Goal: Transaction & Acquisition: Obtain resource

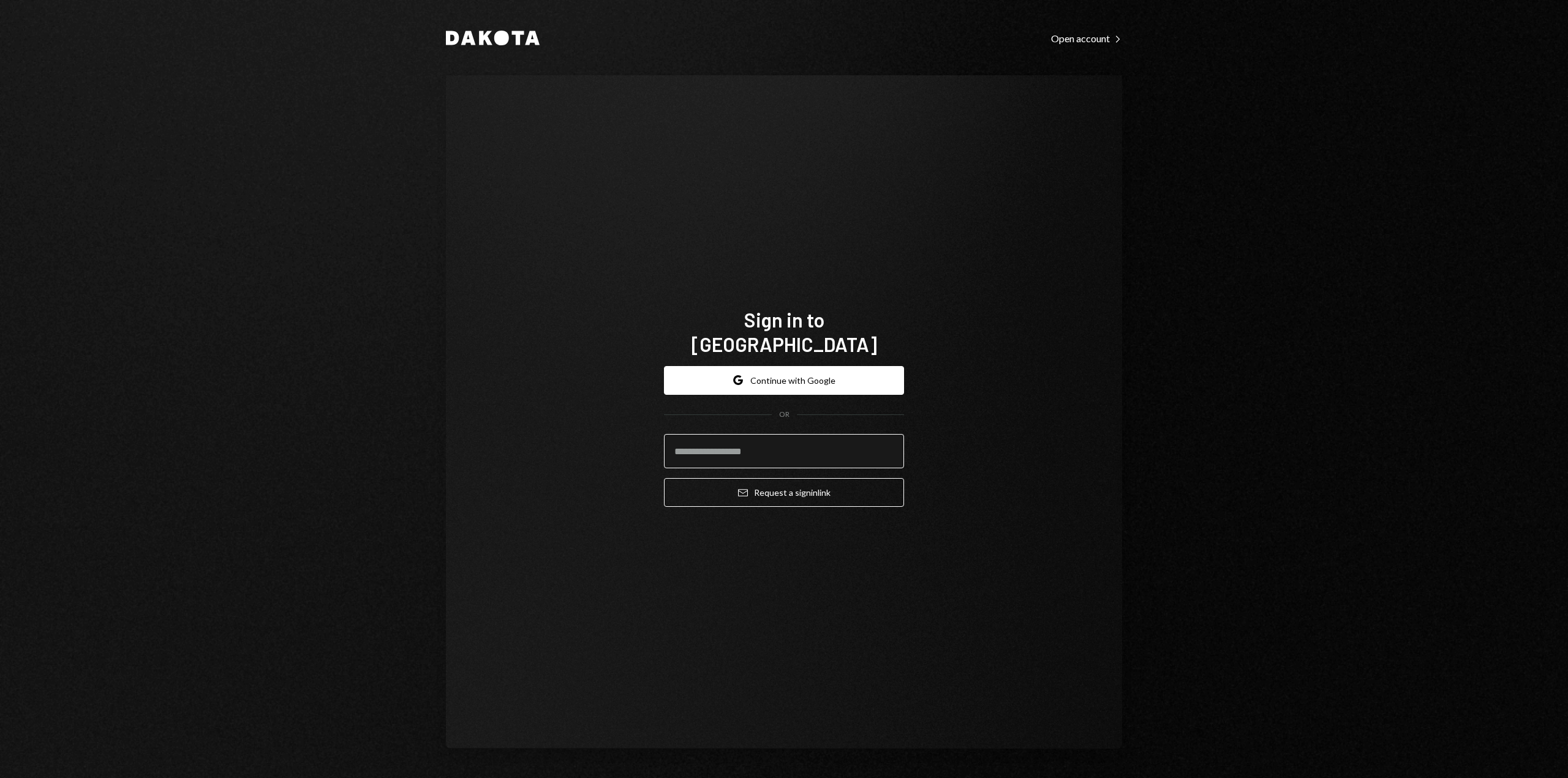
click at [697, 448] on input "email" at bounding box center [784, 451] width 240 height 35
click at [720, 436] on input "email" at bounding box center [784, 451] width 240 height 35
type input "**********"
click at [907, 494] on div "**********" at bounding box center [784, 412] width 269 height 308
click at [830, 478] on button "Email Request a sign in link" at bounding box center [784, 492] width 240 height 29
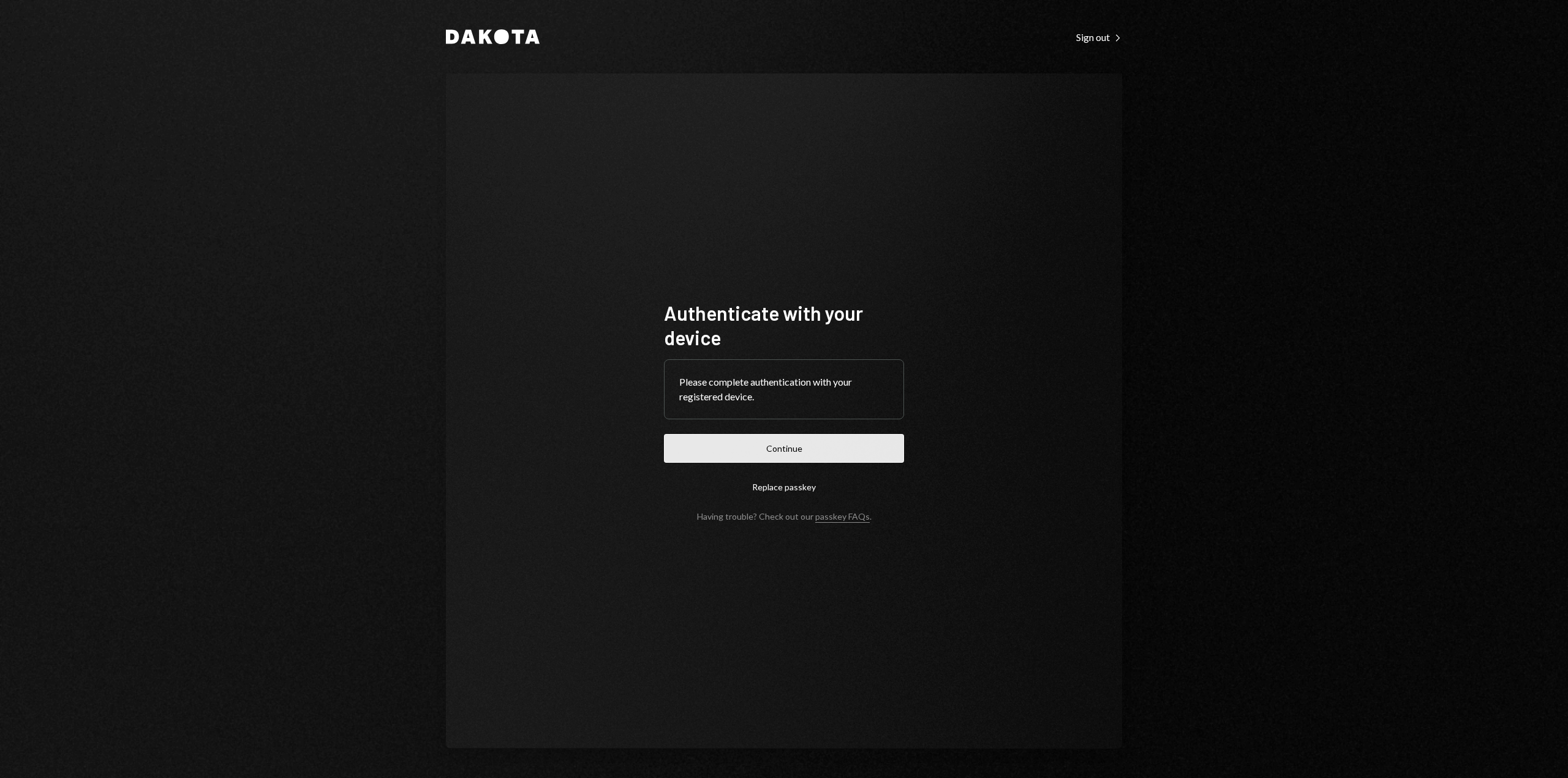
click at [775, 441] on button "Continue" at bounding box center [784, 448] width 240 height 29
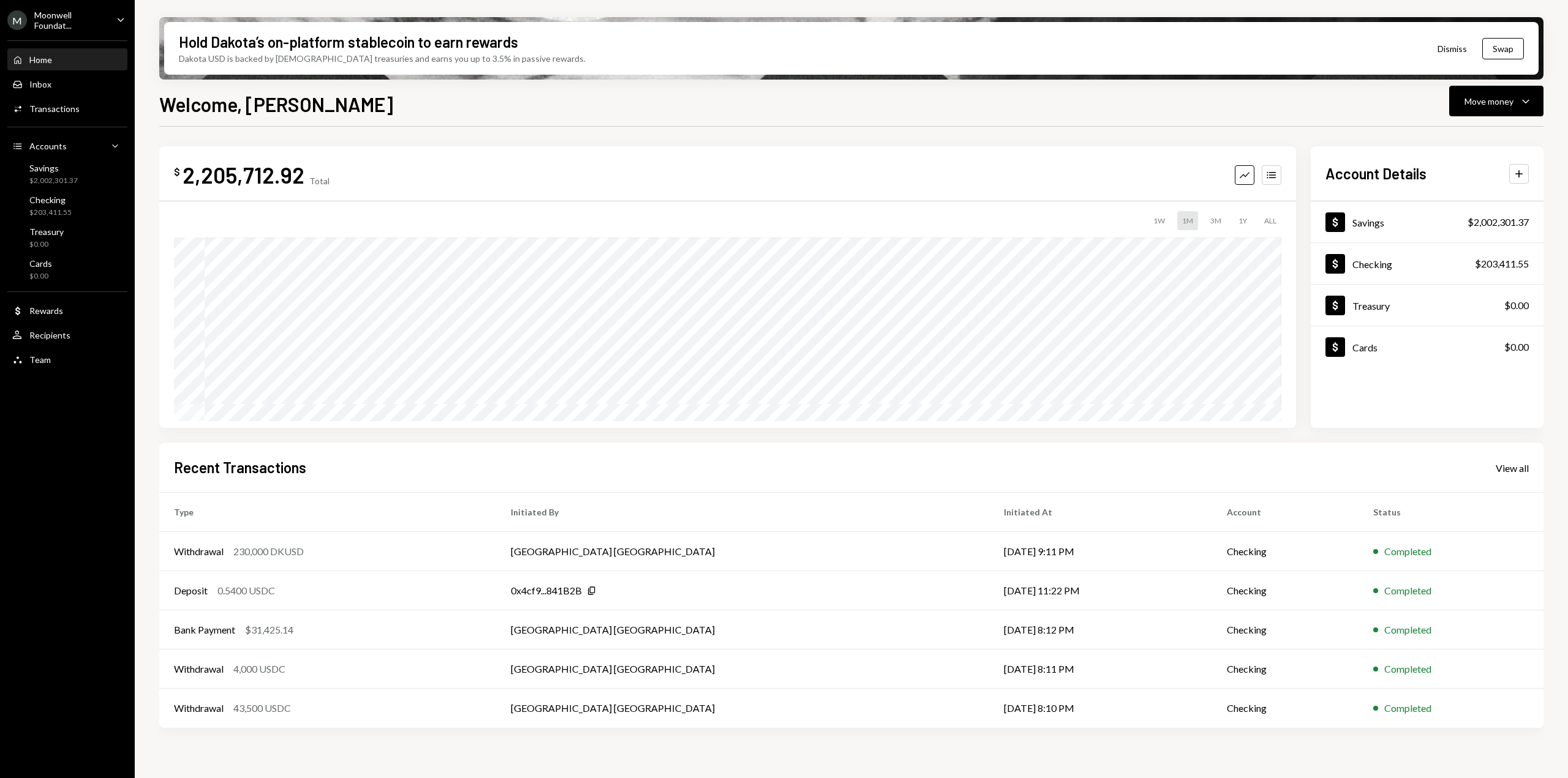
click at [119, 28] on div "M Moonwell Foundat... Caret Down" at bounding box center [68, 20] width 135 height 21
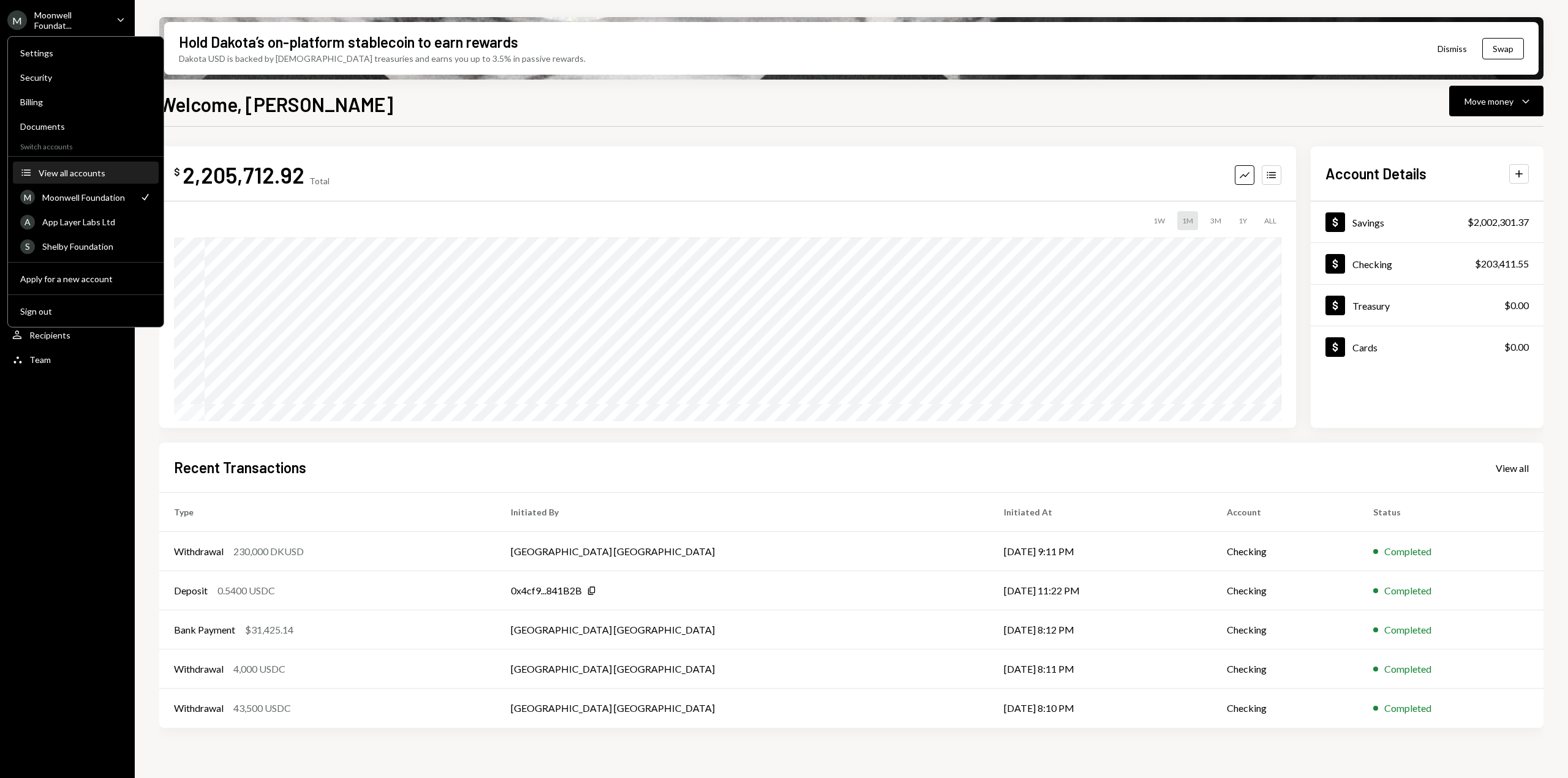
click at [61, 163] on button "Accounts View all accounts" at bounding box center [85, 173] width 145 height 22
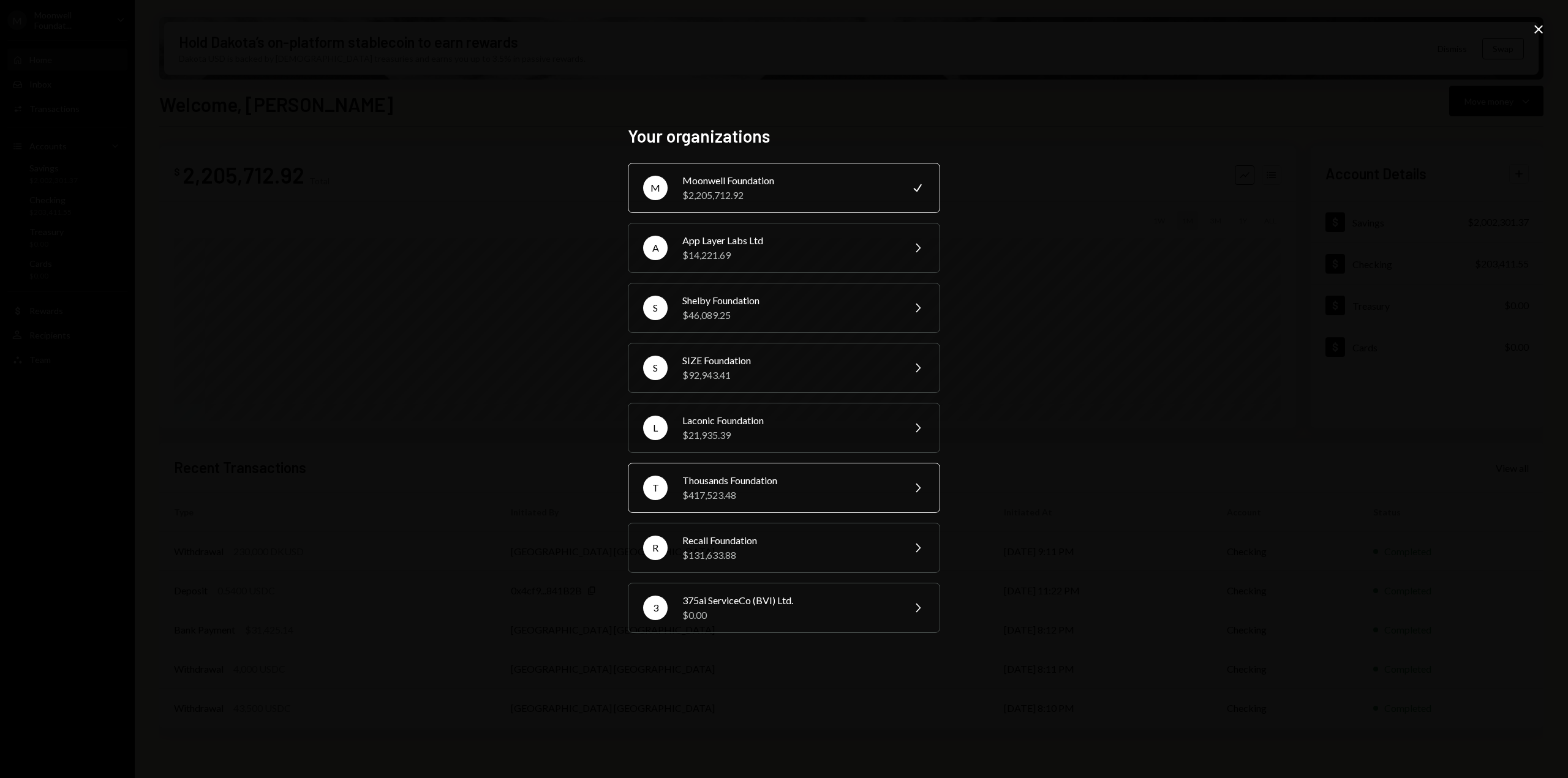
click at [784, 484] on div "Thousands Foundation" at bounding box center [789, 481] width 213 height 15
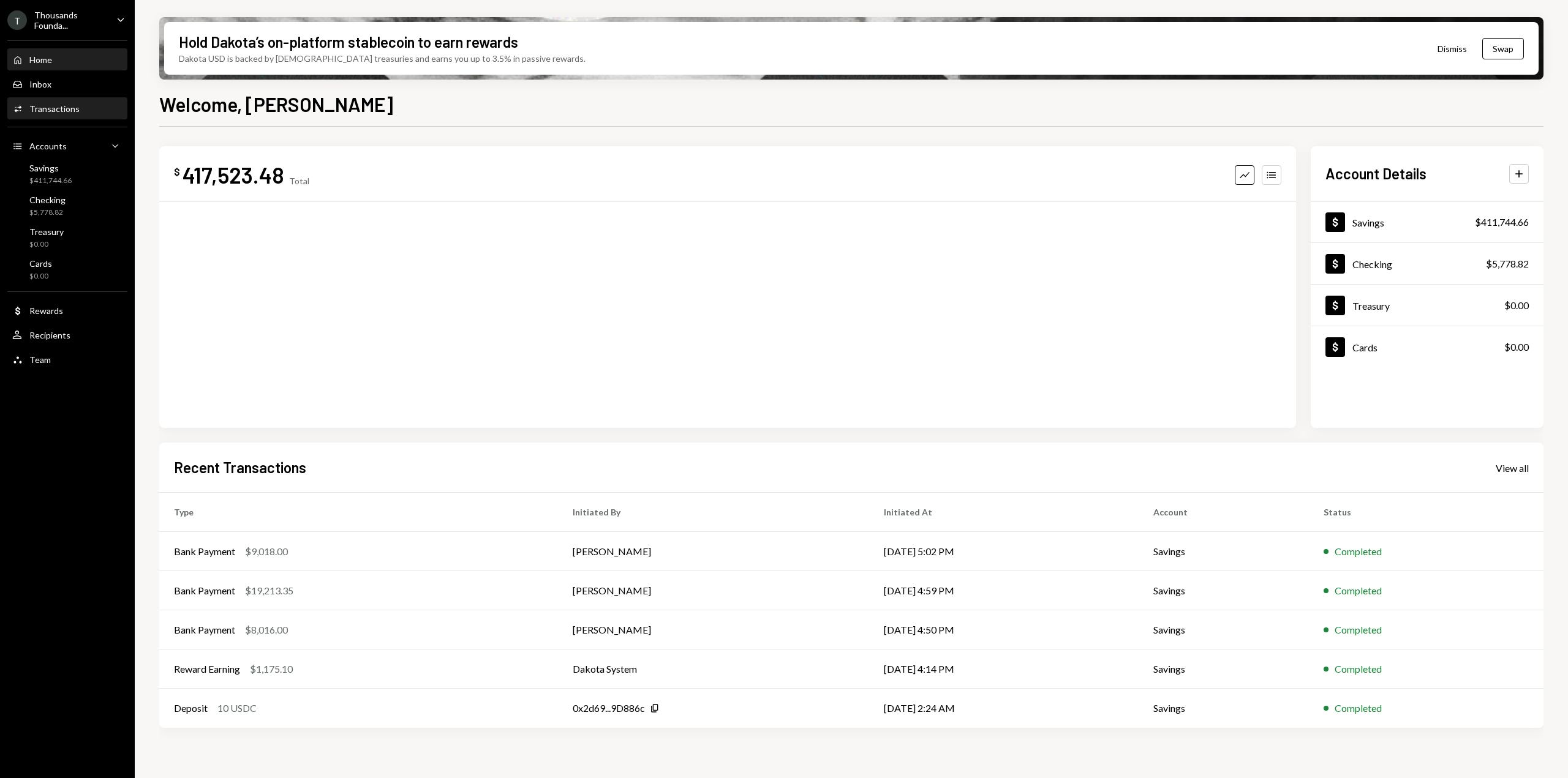
click at [30, 107] on div "Transactions" at bounding box center [54, 108] width 51 height 10
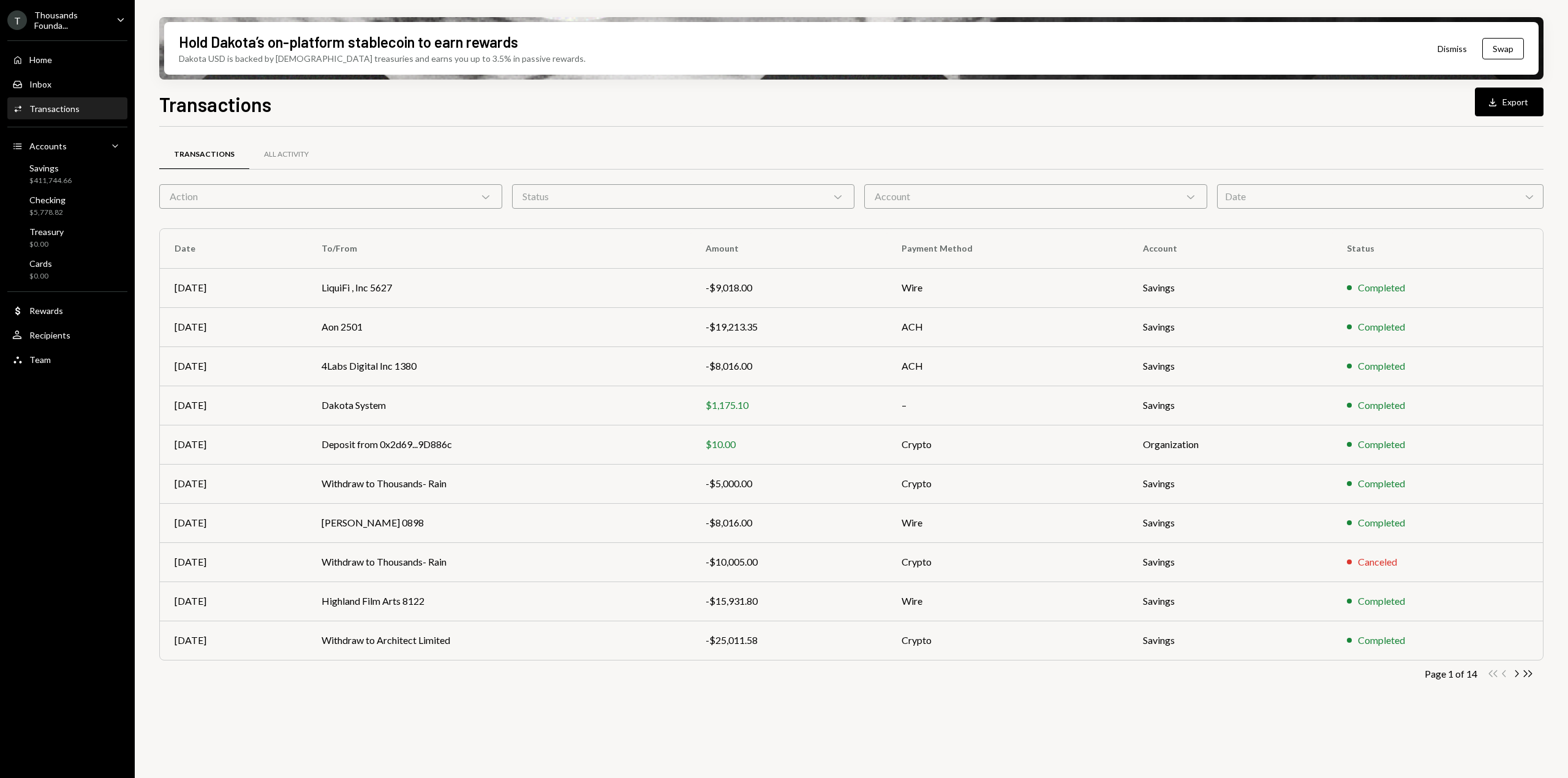
click at [114, 23] on icon "Caret Down" at bounding box center [121, 20] width 13 height 13
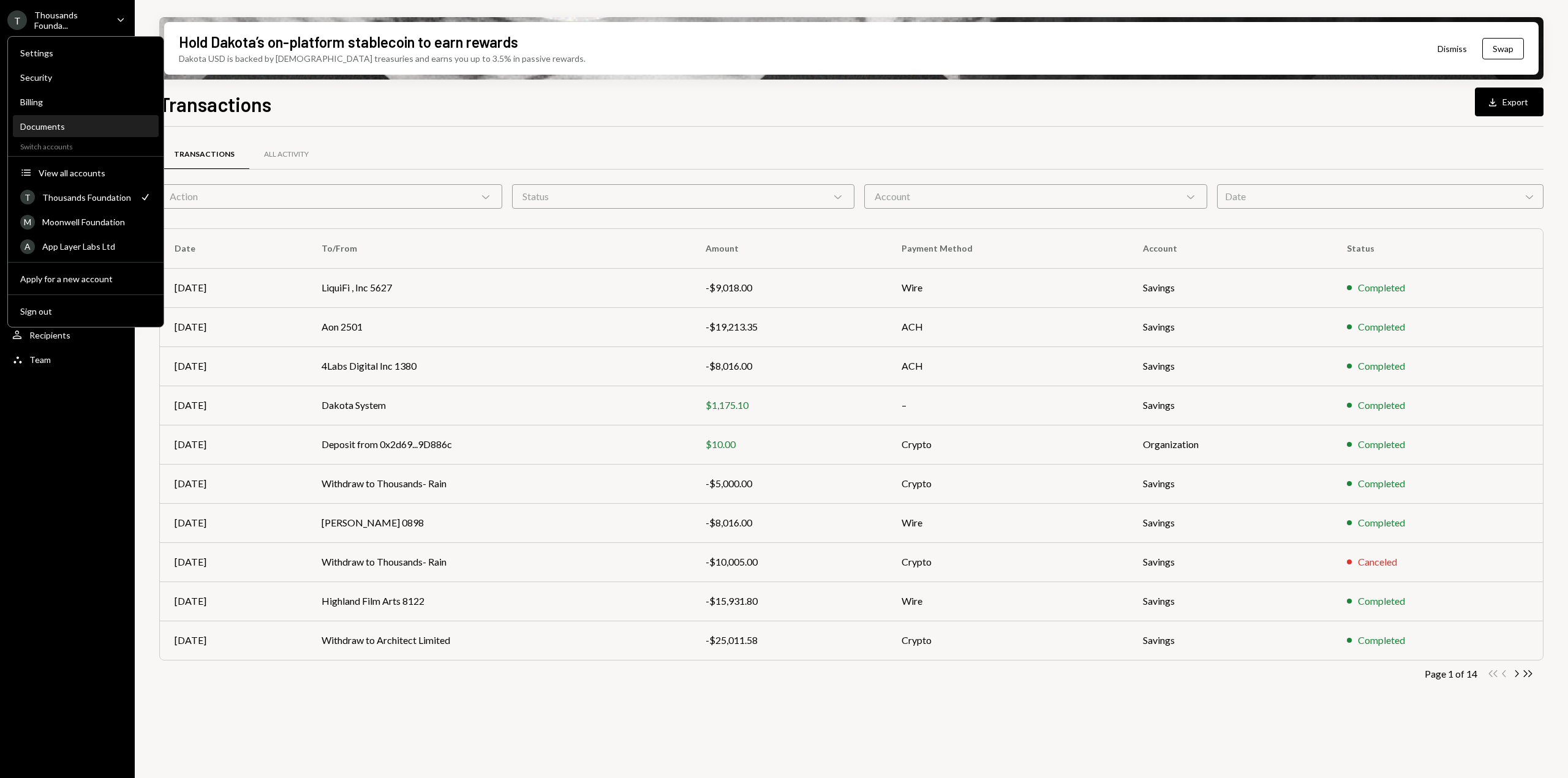
click at [53, 124] on div "Documents" at bounding box center [86, 126] width 131 height 10
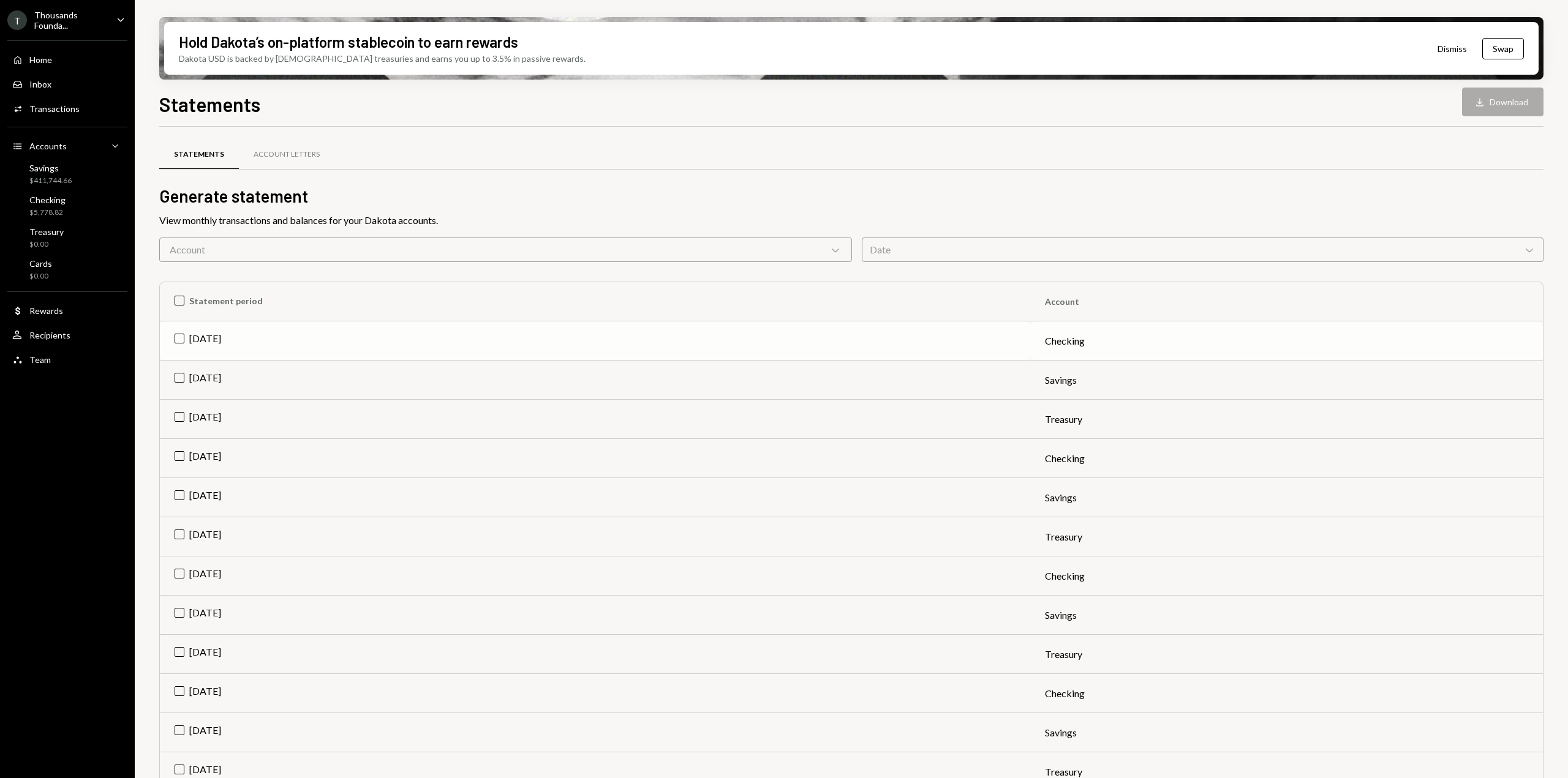
click at [181, 340] on td "[DATE]" at bounding box center [596, 341] width 870 height 39
click at [1481, 97] on icon "Download" at bounding box center [1480, 102] width 12 height 12
click at [178, 335] on td "Check Sep 2025" at bounding box center [596, 341] width 870 height 39
click at [177, 372] on td "[DATE]" at bounding box center [596, 381] width 870 height 39
click at [1484, 94] on button "Download Download" at bounding box center [1502, 101] width 82 height 29
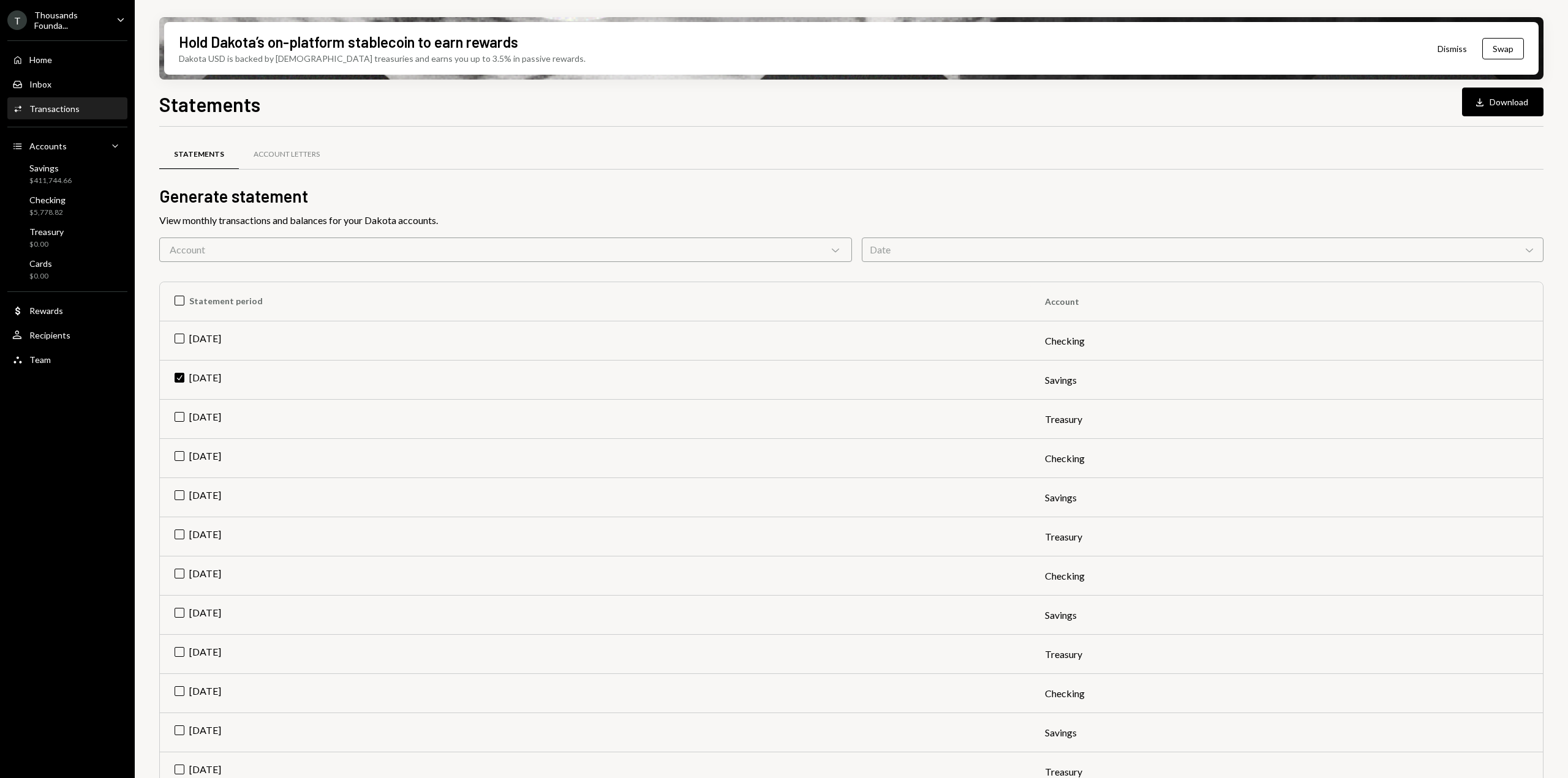
click at [78, 106] on div "Activities Transactions" at bounding box center [68, 109] width 111 height 11
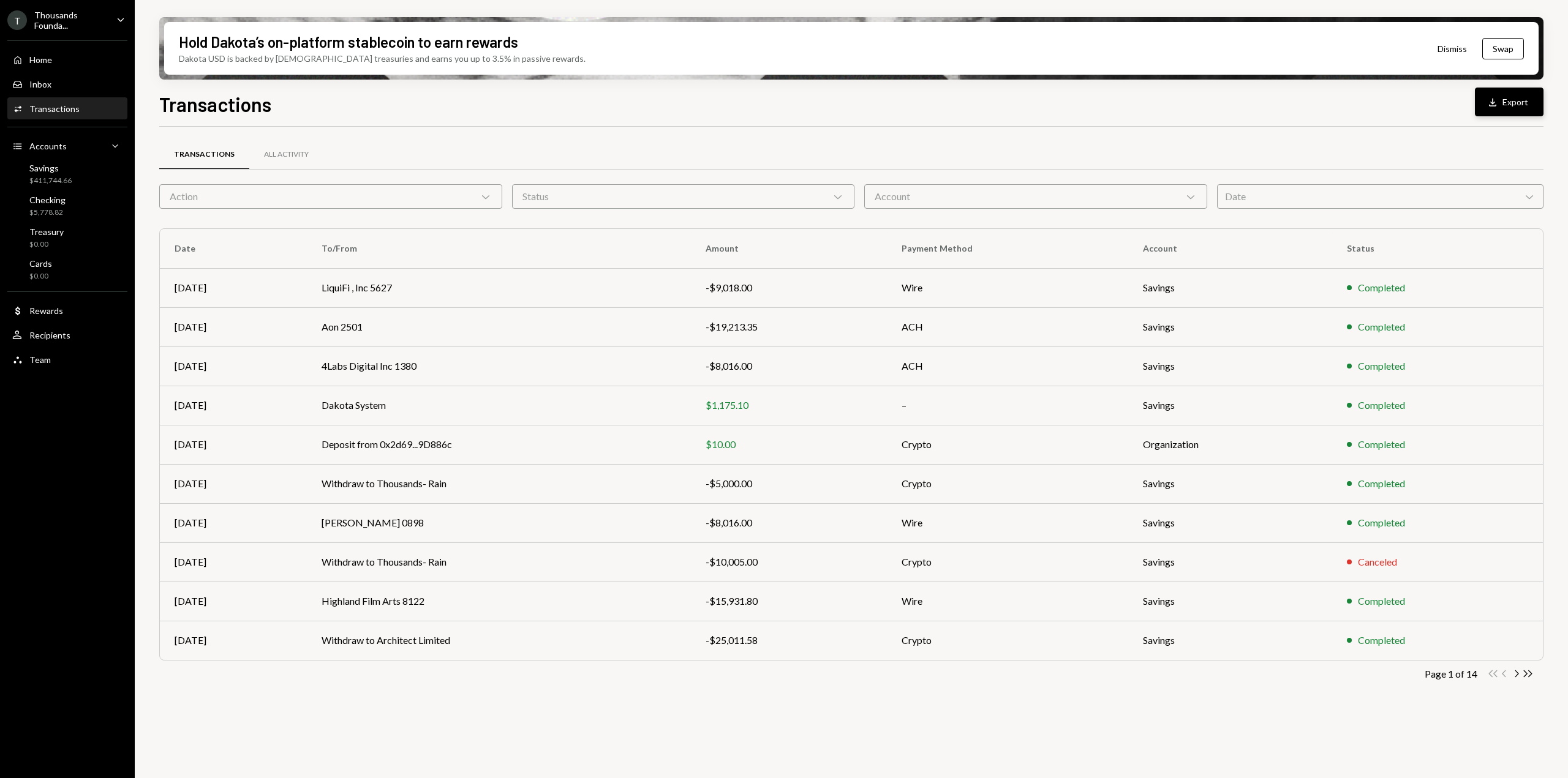
click at [1510, 98] on button "Download Export" at bounding box center [1509, 101] width 68 height 29
click at [118, 23] on icon "Caret Down" at bounding box center [121, 20] width 13 height 13
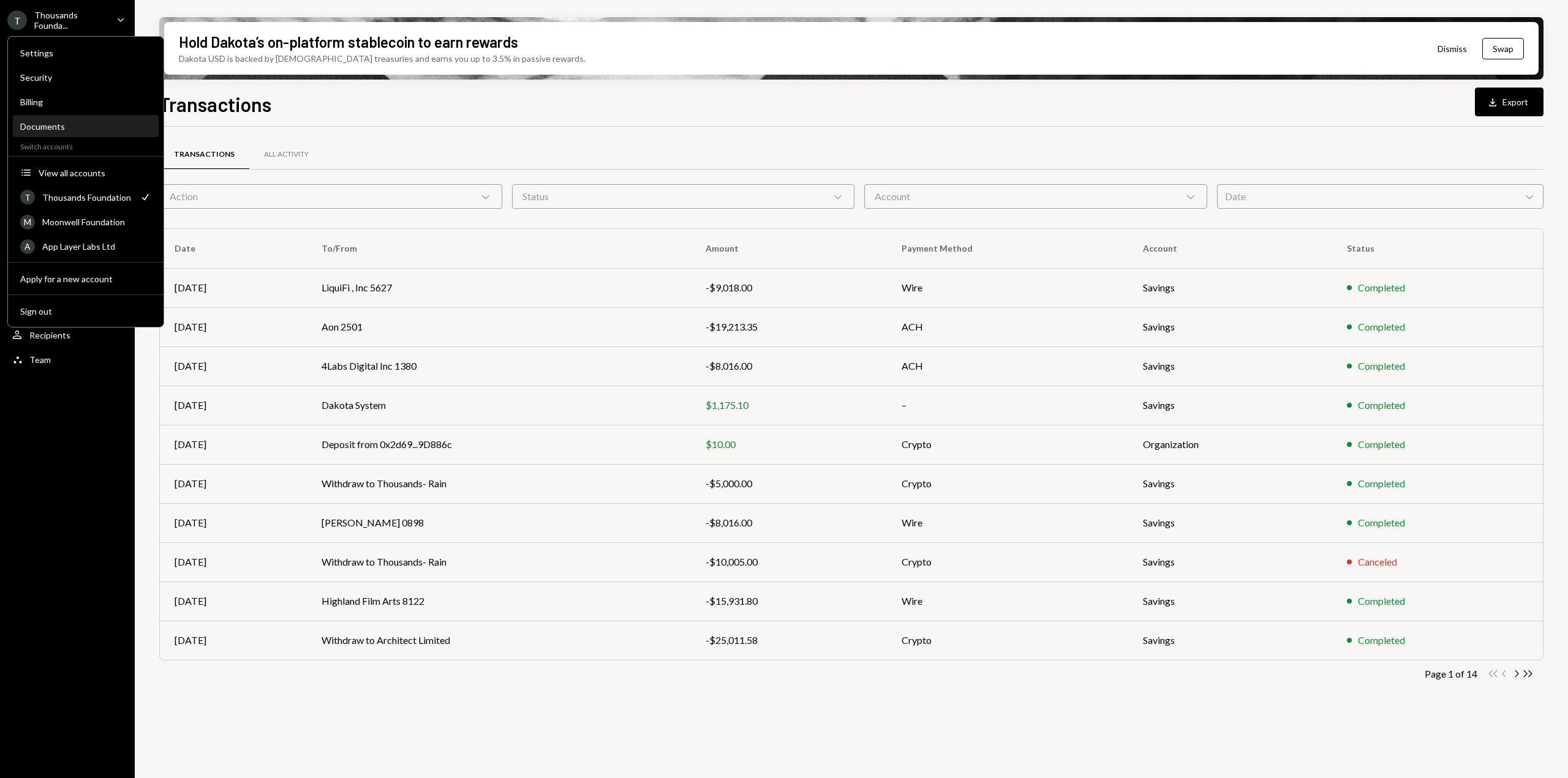
click at [65, 128] on div "Documents" at bounding box center [86, 126] width 131 height 10
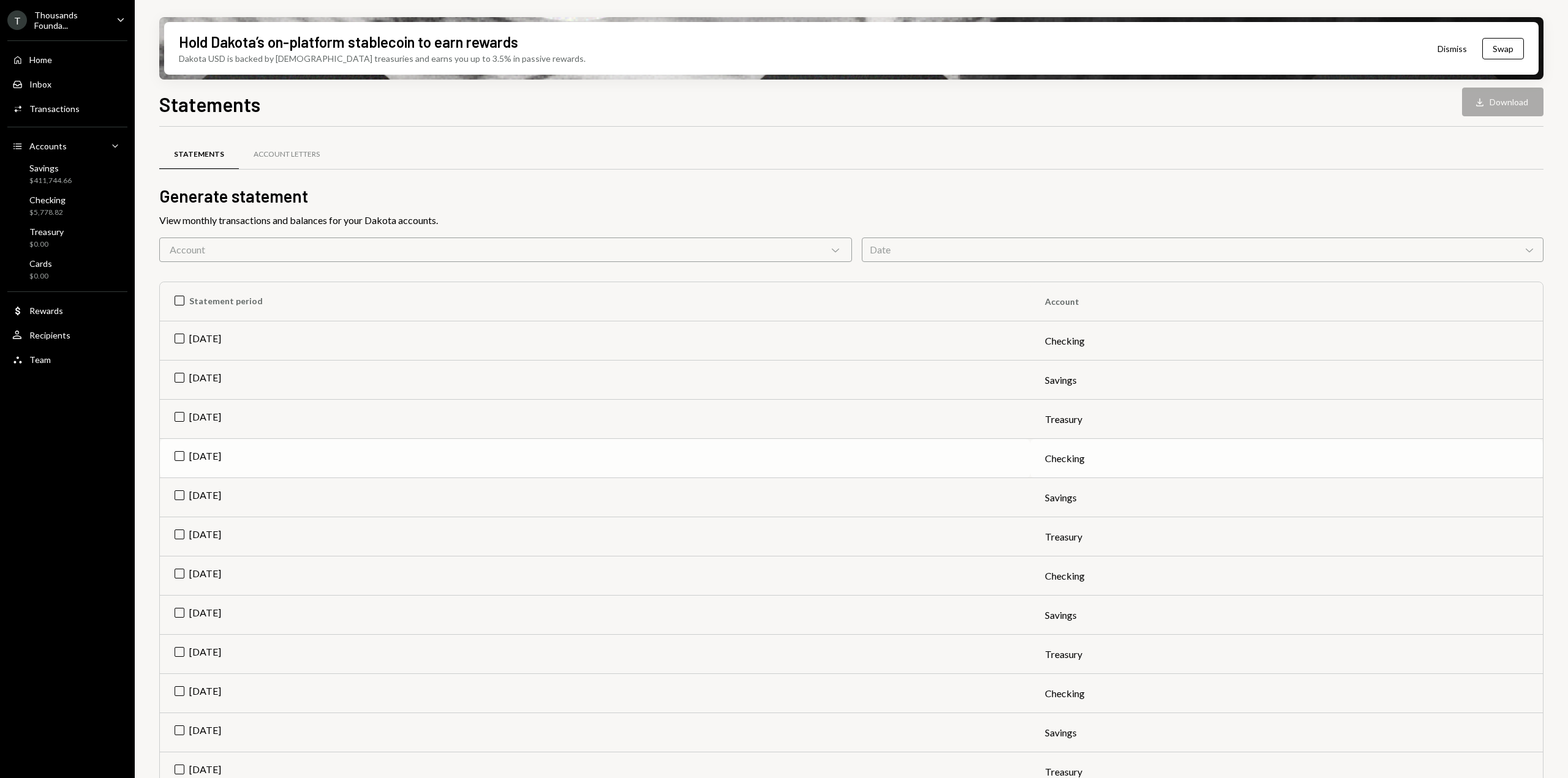
click at [220, 456] on td "[DATE]" at bounding box center [596, 458] width 870 height 39
click at [192, 458] on td "Check Aug 2025" at bounding box center [596, 458] width 870 height 39
click at [191, 492] on td "[DATE]" at bounding box center [596, 498] width 870 height 39
click at [1500, 111] on button "Download Download" at bounding box center [1502, 101] width 82 height 29
click at [59, 114] on div "Activities Transactions" at bounding box center [68, 109] width 111 height 21
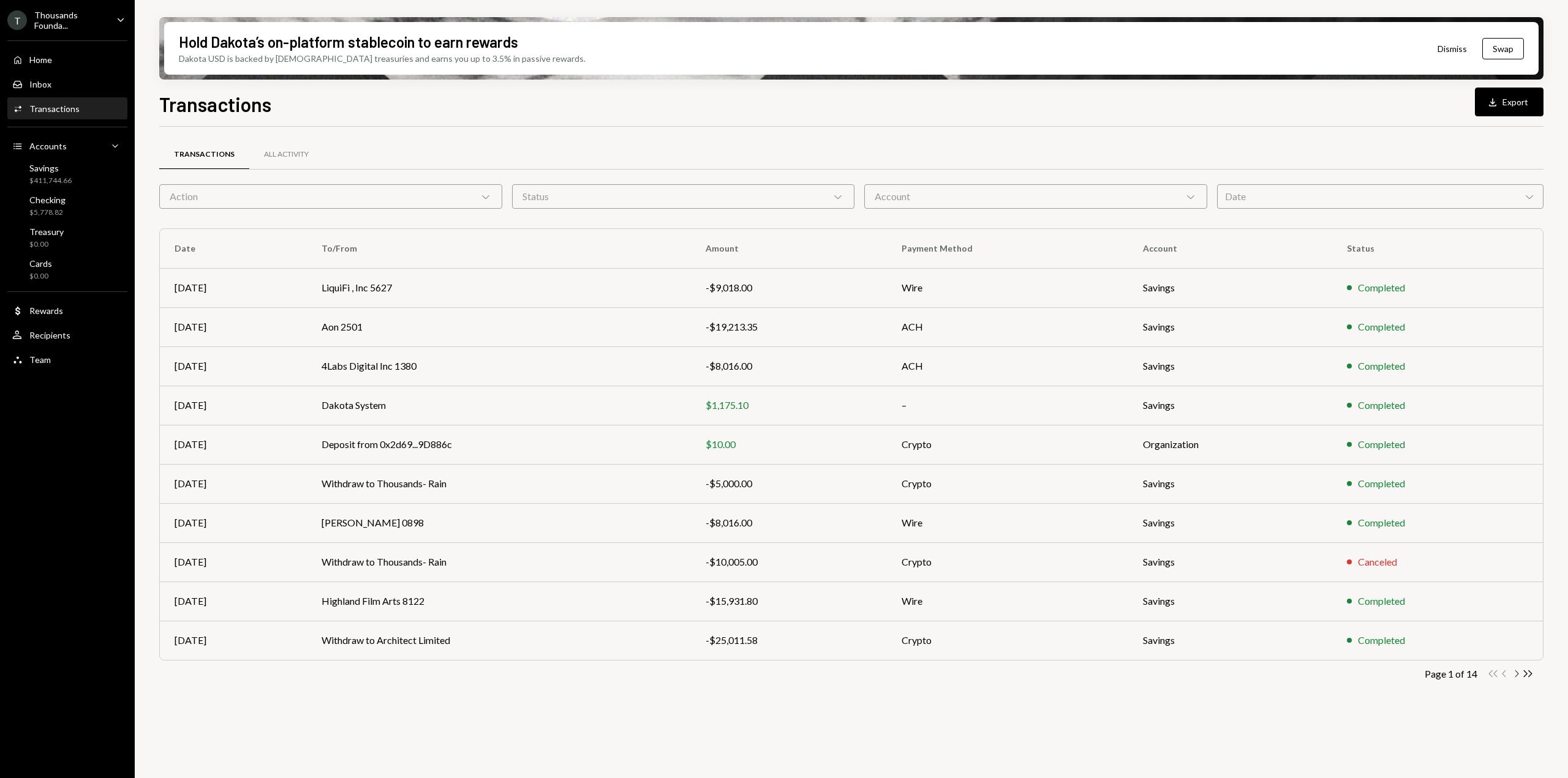
click at [1515, 674] on icon "Chevron Right" at bounding box center [1516, 674] width 11 height 11
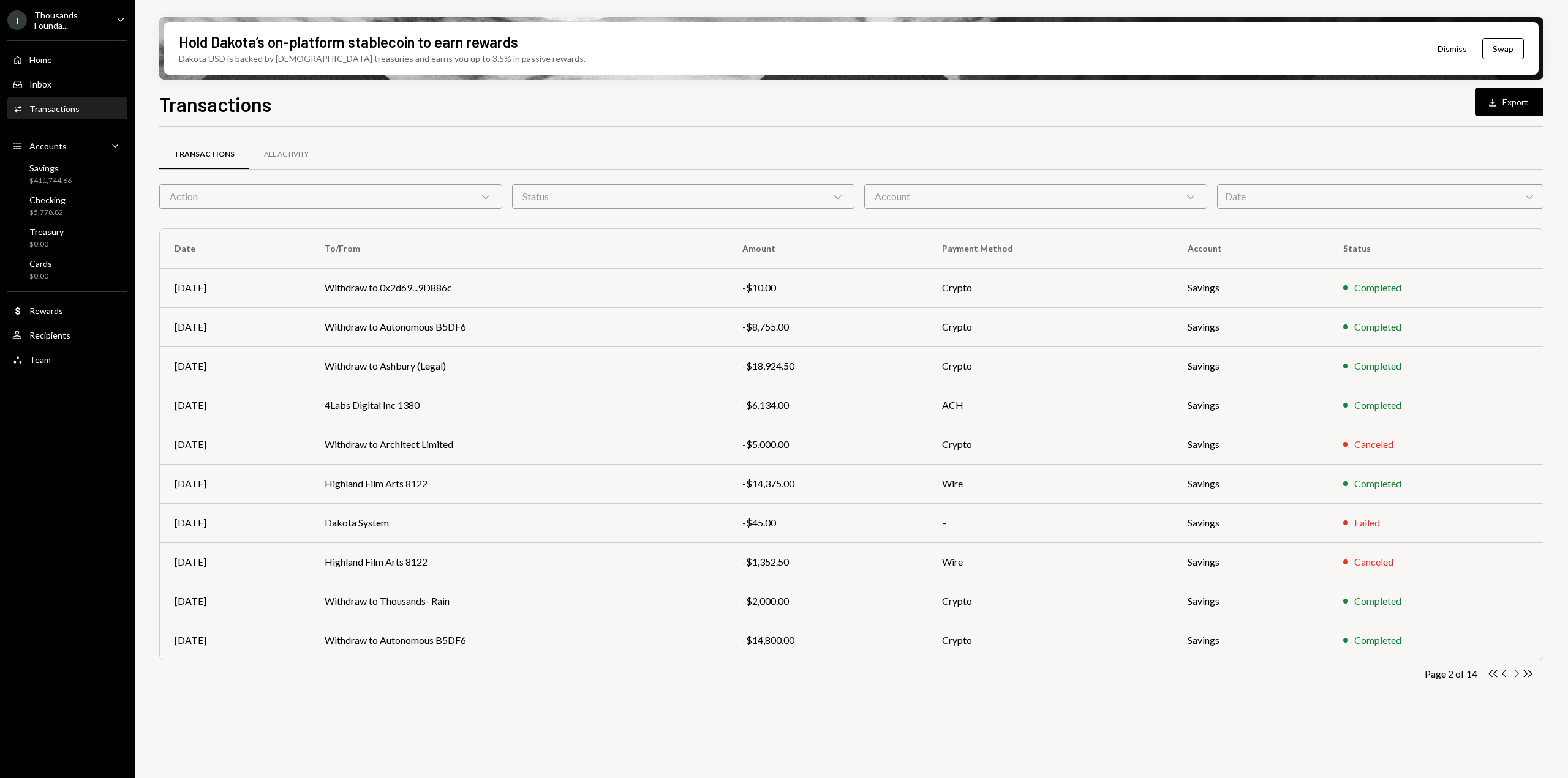
click at [1515, 674] on icon "Chevron Right" at bounding box center [1516, 674] width 11 height 11
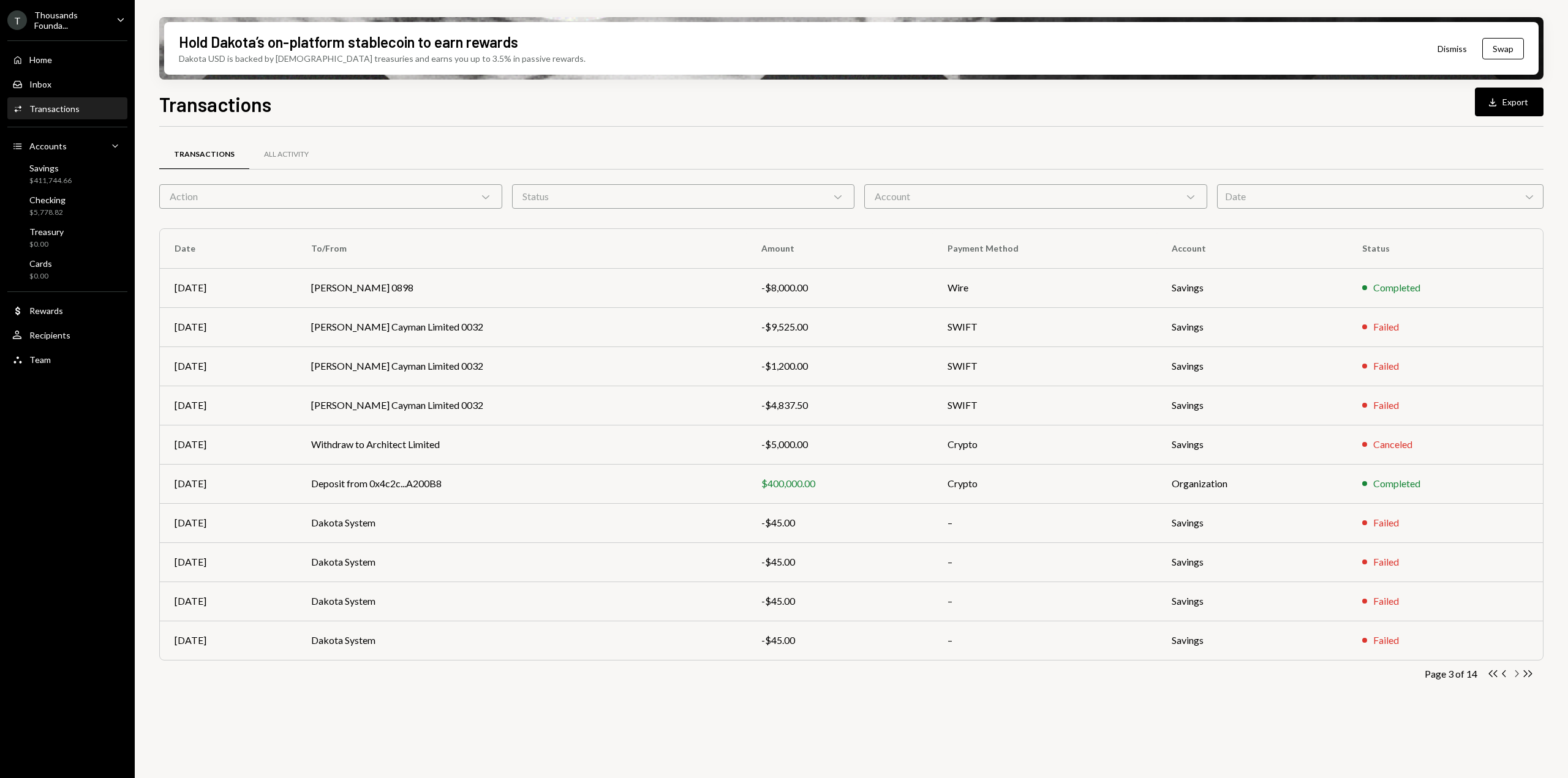
click at [1515, 676] on icon "Chevron Right" at bounding box center [1516, 674] width 11 height 11
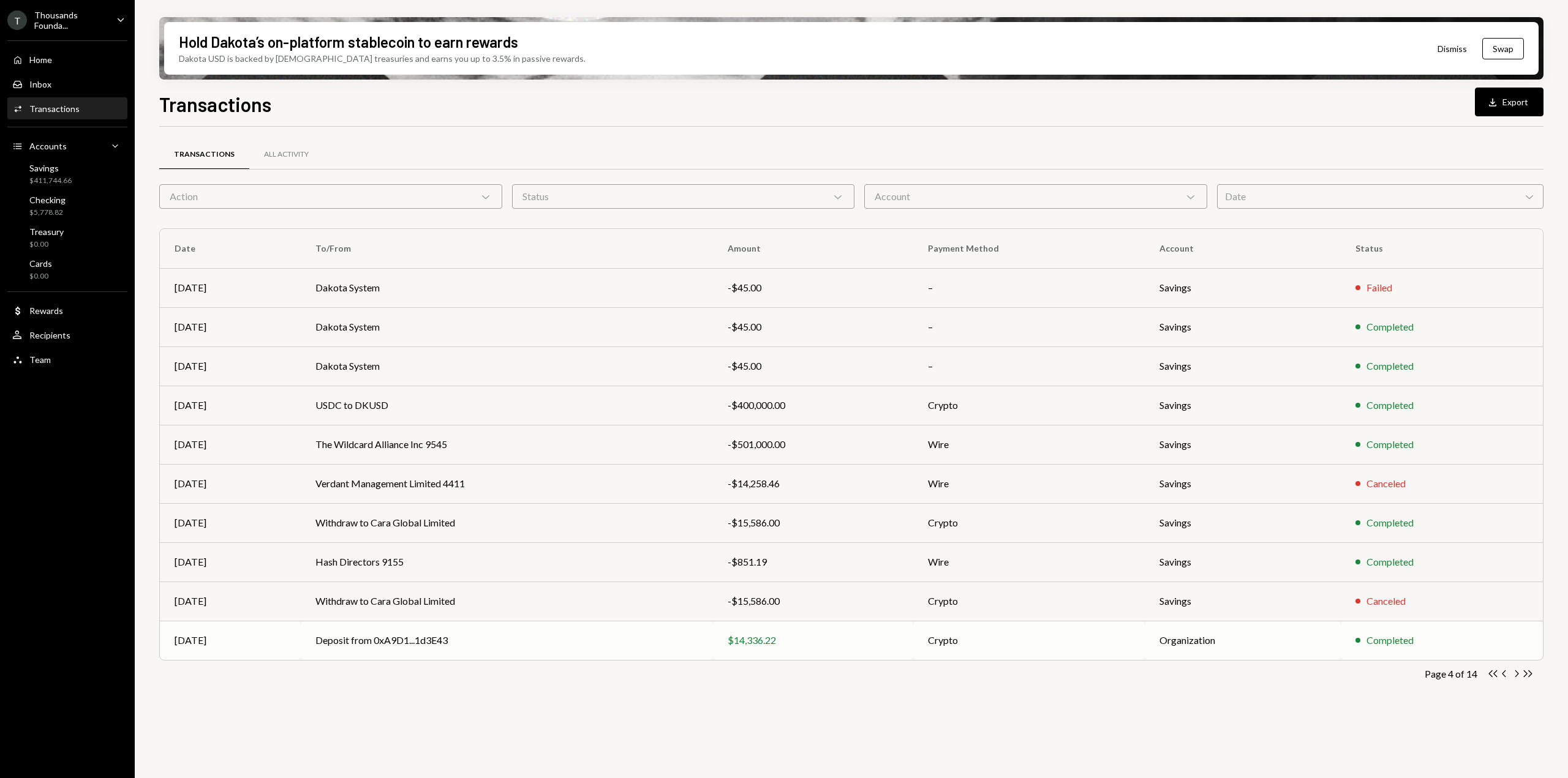
click at [728, 635] on td "$14,336.22" at bounding box center [813, 640] width 201 height 39
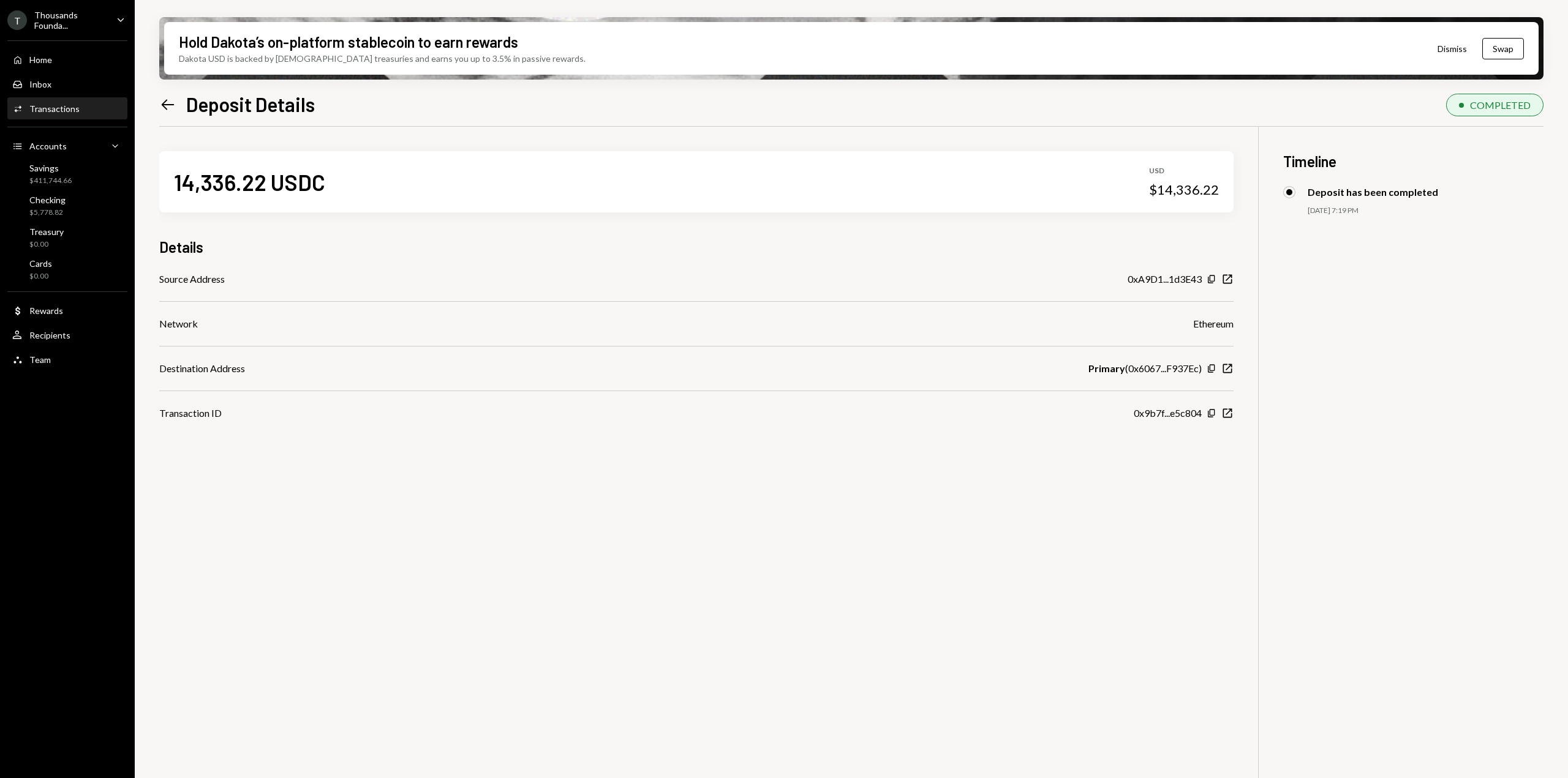
click at [114, 33] on div "Home Home Inbox Inbox Activities Transactions Accounts Accounts Caret Down Savi…" at bounding box center [68, 202] width 135 height 340
click at [116, 22] on icon "Caret Down" at bounding box center [121, 20] width 13 height 13
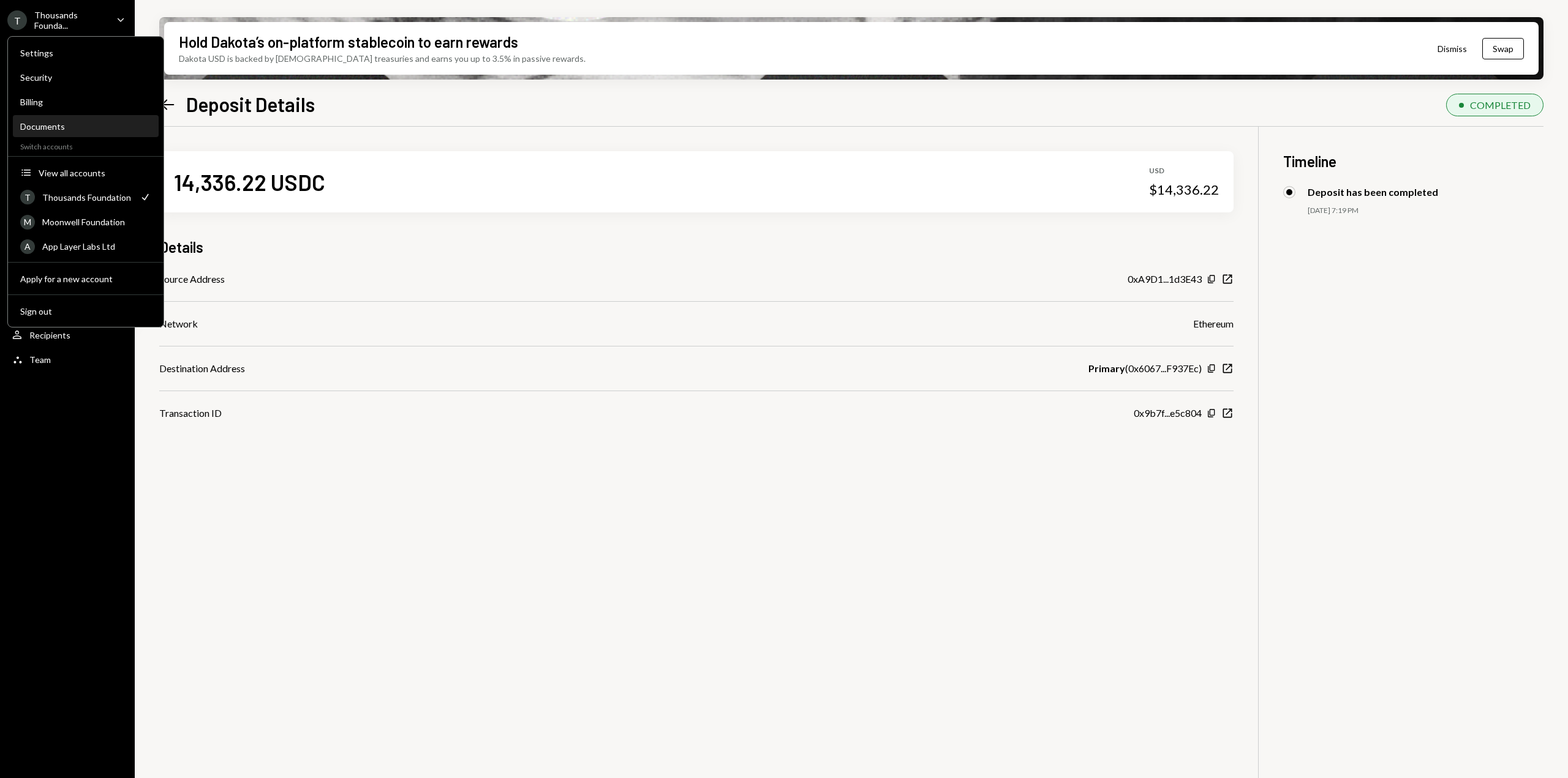
click at [65, 116] on div "Documents" at bounding box center [86, 127] width 131 height 21
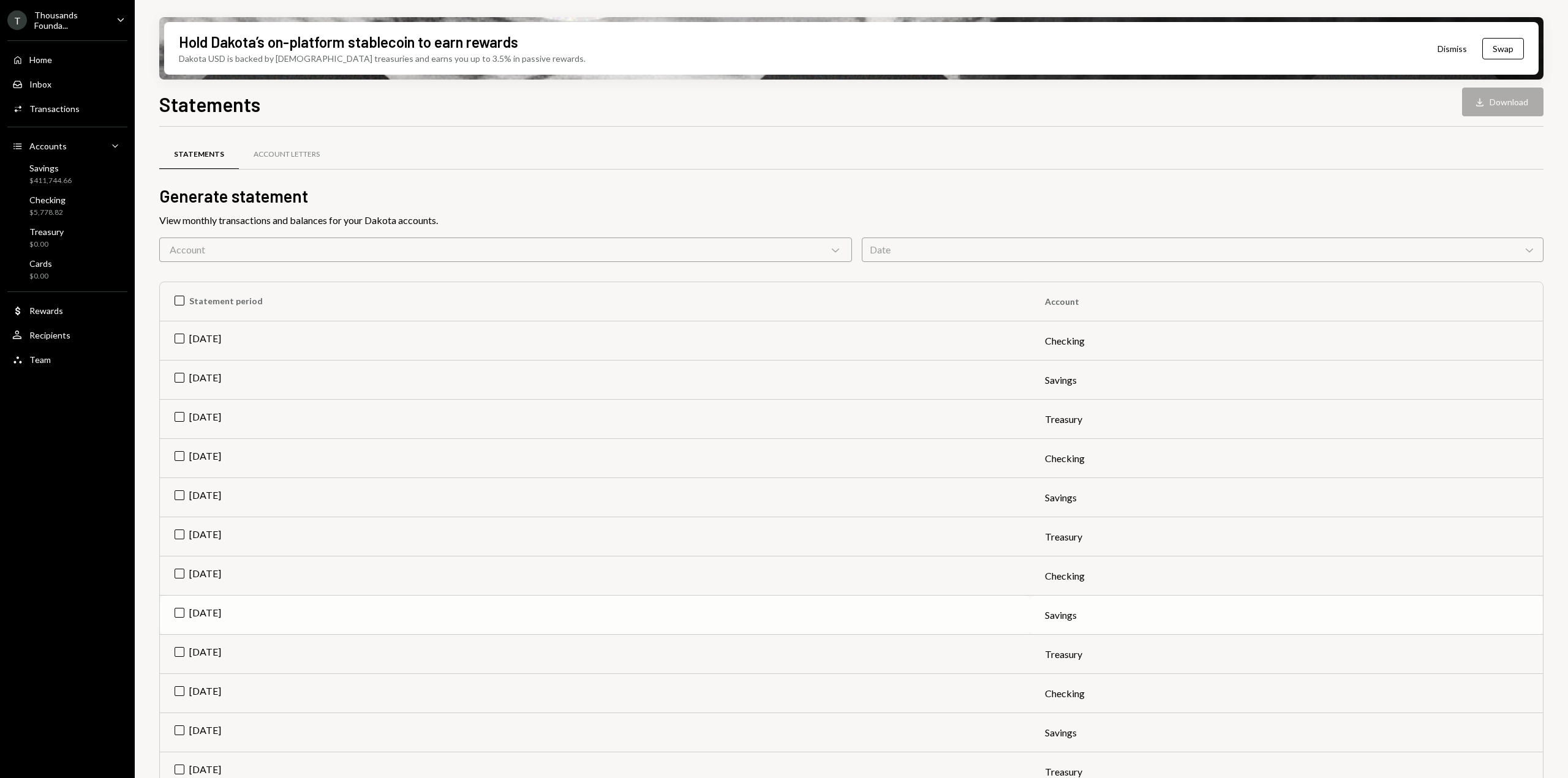
click at [174, 609] on td "[DATE]" at bounding box center [596, 616] width 870 height 39
click at [1478, 106] on icon "button" at bounding box center [1480, 102] width 8 height 7
click at [179, 612] on td "Check [DATE]" at bounding box center [596, 616] width 870 height 39
click at [151, 654] on div "Hold Dakota’s on-platform stablecoin to earn rewards Dakota USD is backed by U.…" at bounding box center [852, 389] width 1434 height 778
type button "on"
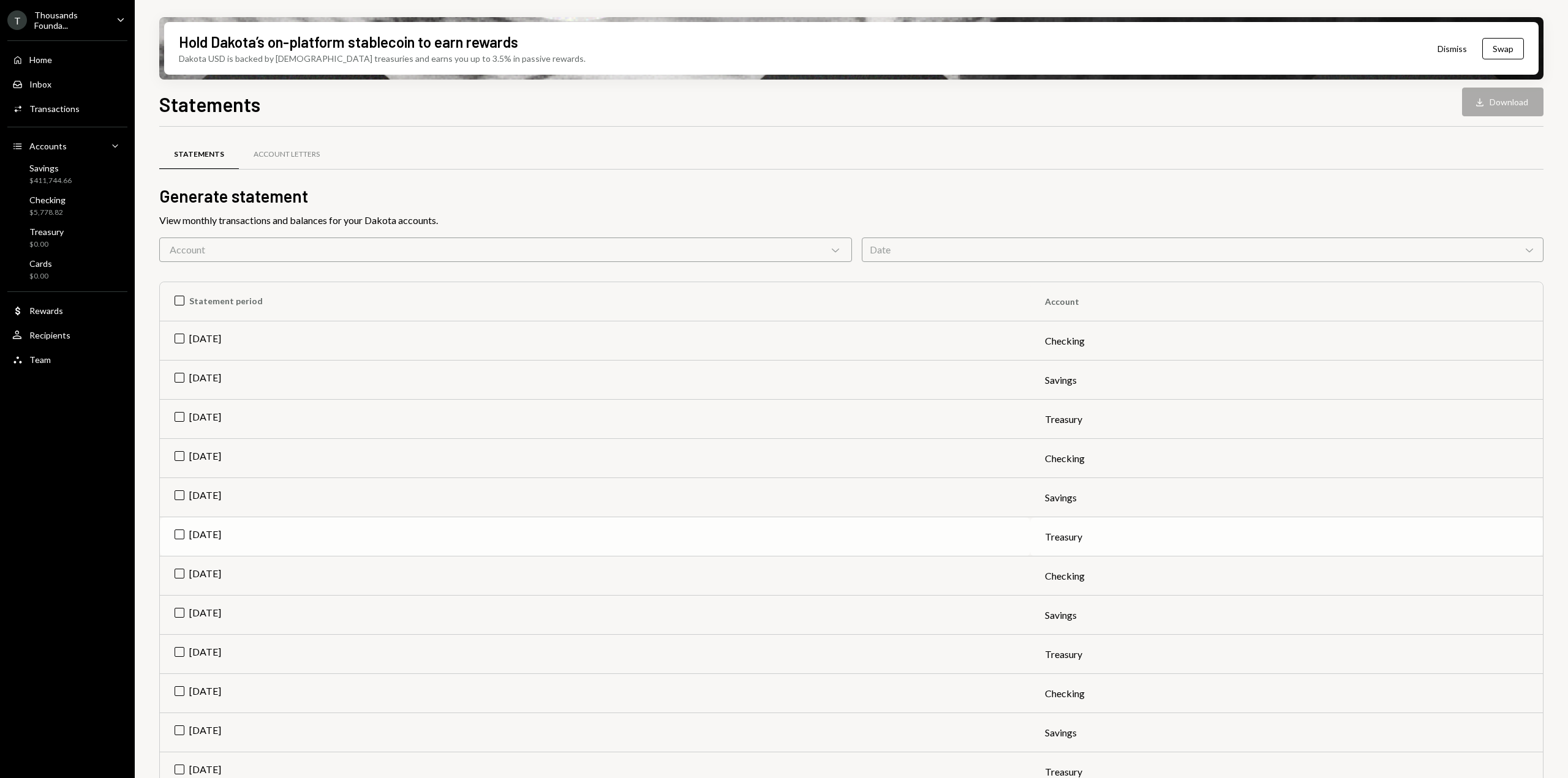
type button "on"
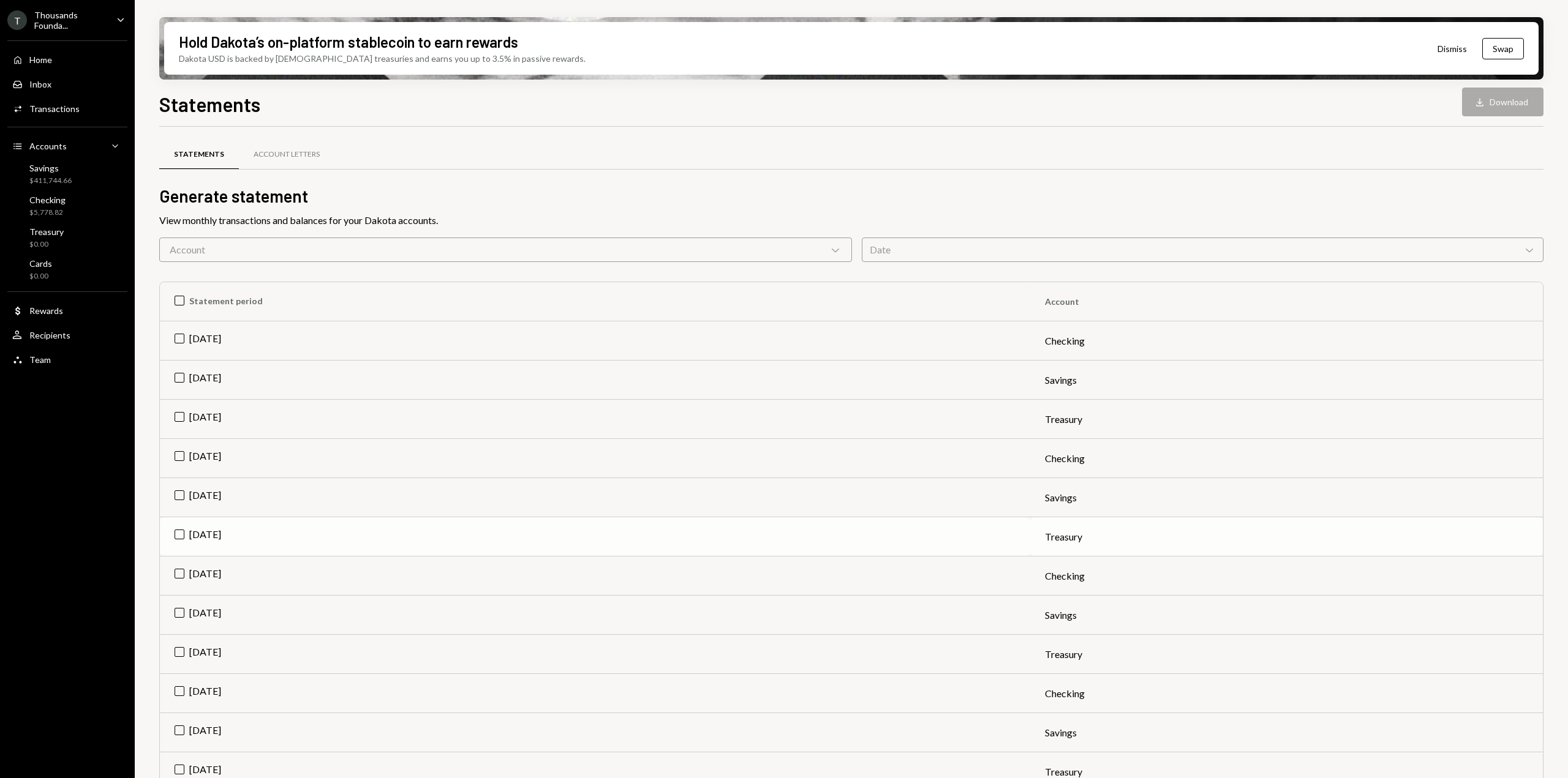
type button "on"
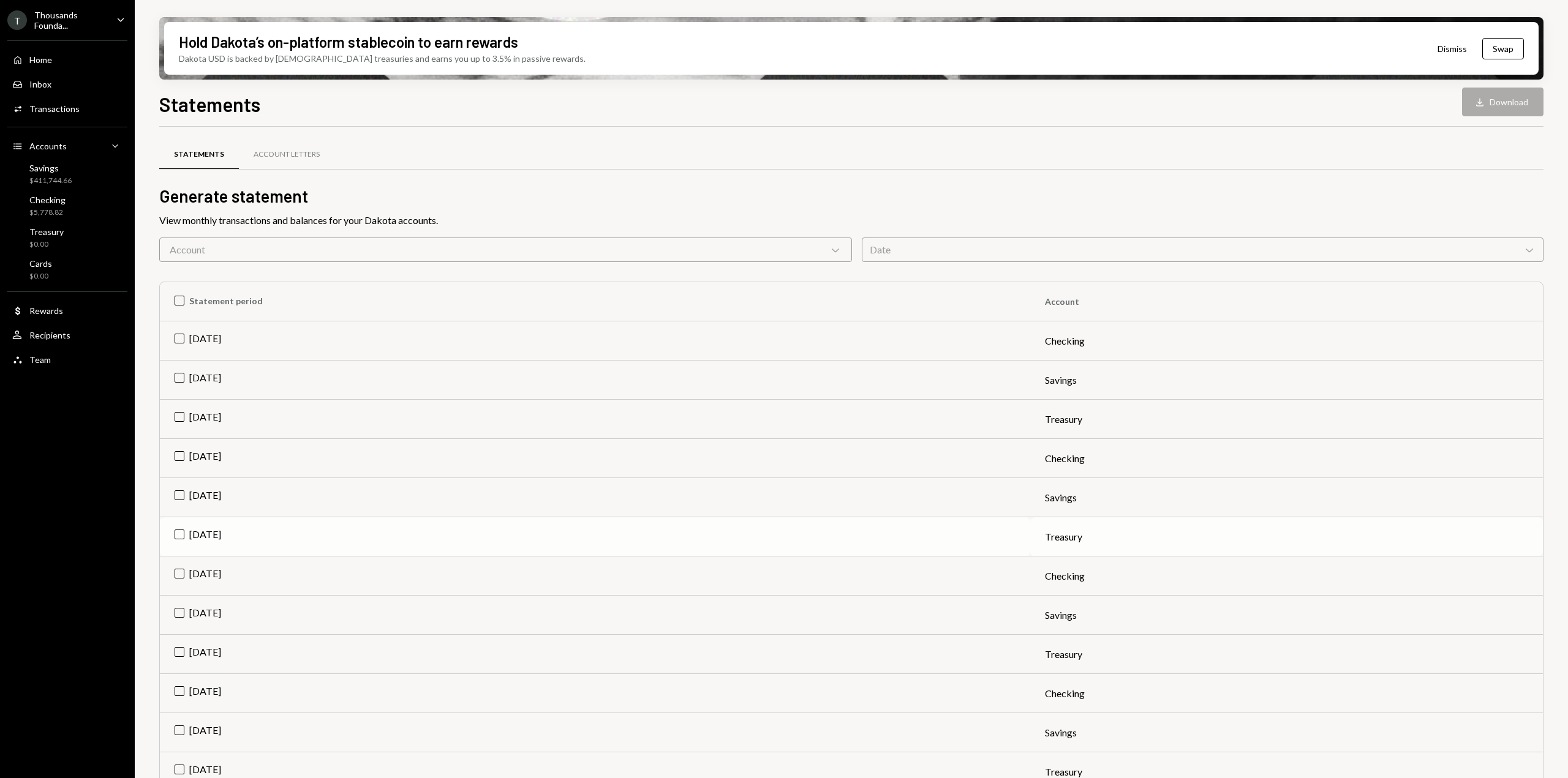
type button "on"
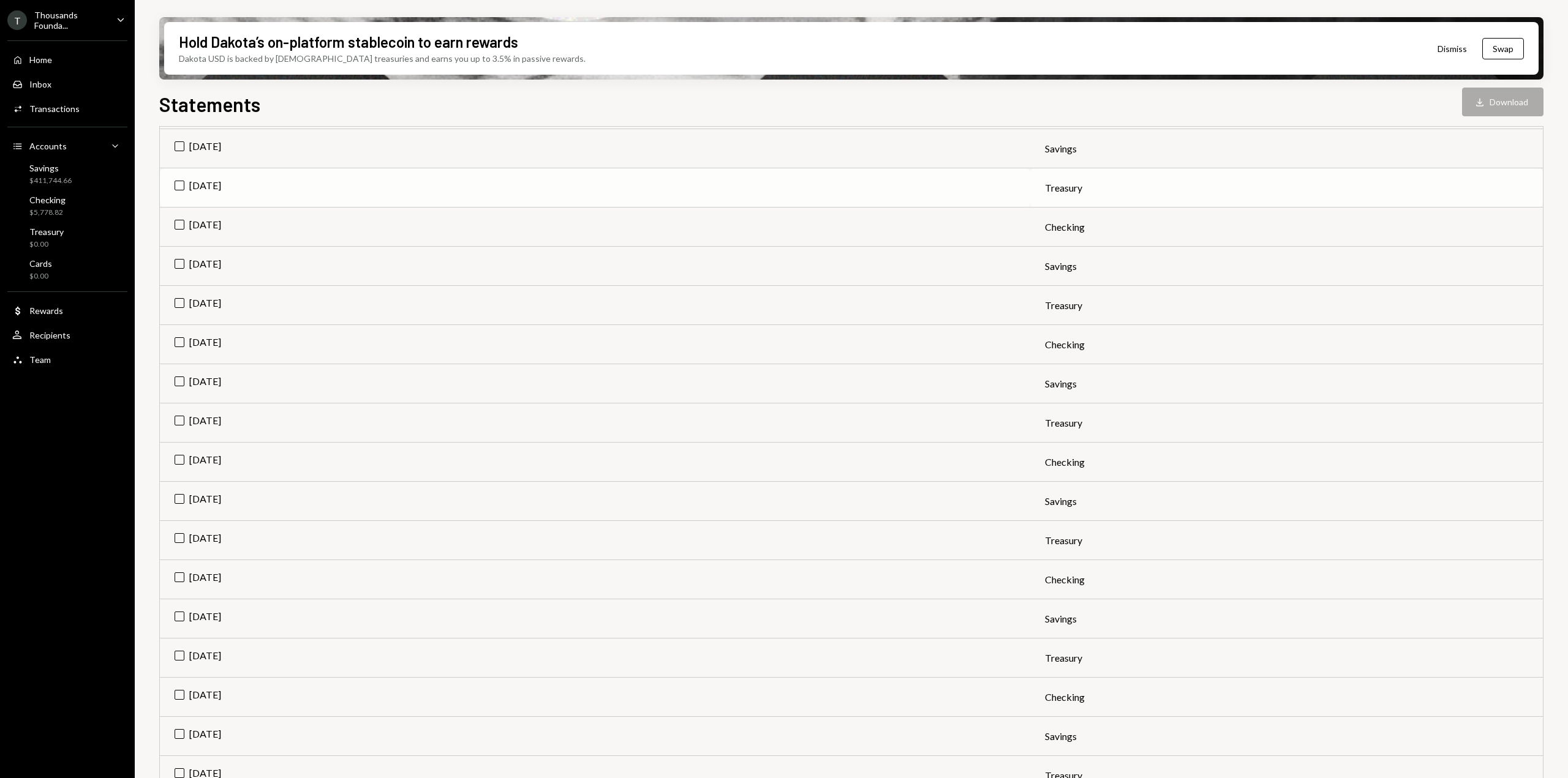
type button "on"
click at [181, 498] on td "[DATE]" at bounding box center [596, 501] width 870 height 39
click at [1486, 99] on div "Download" at bounding box center [1482, 102] width 16 height 12
click at [187, 495] on td "Check [DATE]" at bounding box center [596, 501] width 870 height 39
click at [179, 611] on td "[DATE]" at bounding box center [596, 620] width 870 height 39
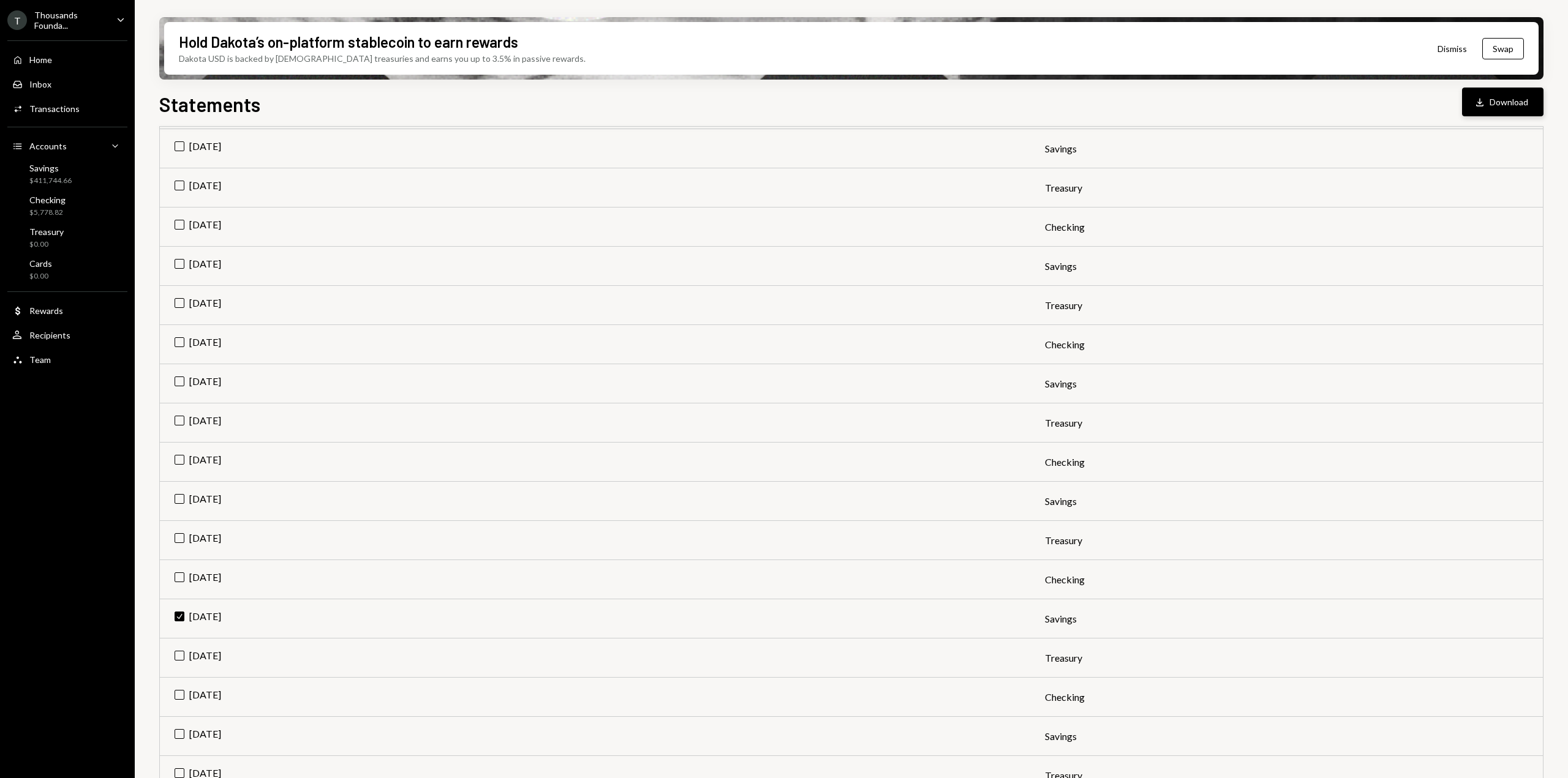
click at [1485, 97] on icon "Download" at bounding box center [1480, 102] width 12 height 12
click at [180, 620] on td "Check [DATE]" at bounding box center [596, 620] width 870 height 39
